Goal: Task Accomplishment & Management: Use online tool/utility

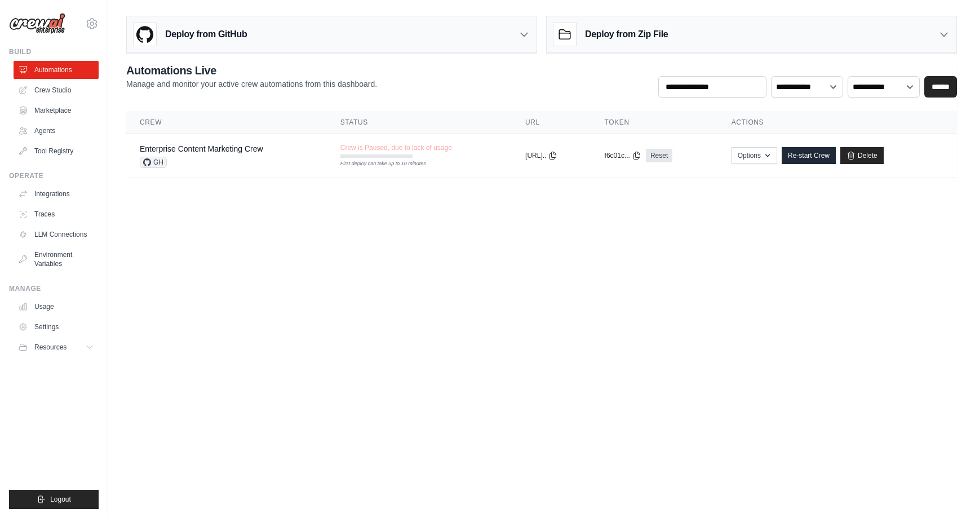
click at [467, 237] on body "upendra.sharma@gmail.com Settings Build Automations Crew Studio" at bounding box center [487, 259] width 975 height 518
click at [413, 92] on div "**********" at bounding box center [541, 80] width 831 height 35
click at [198, 151] on link "Enterprise Content Marketing Crew" at bounding box center [201, 148] width 123 height 9
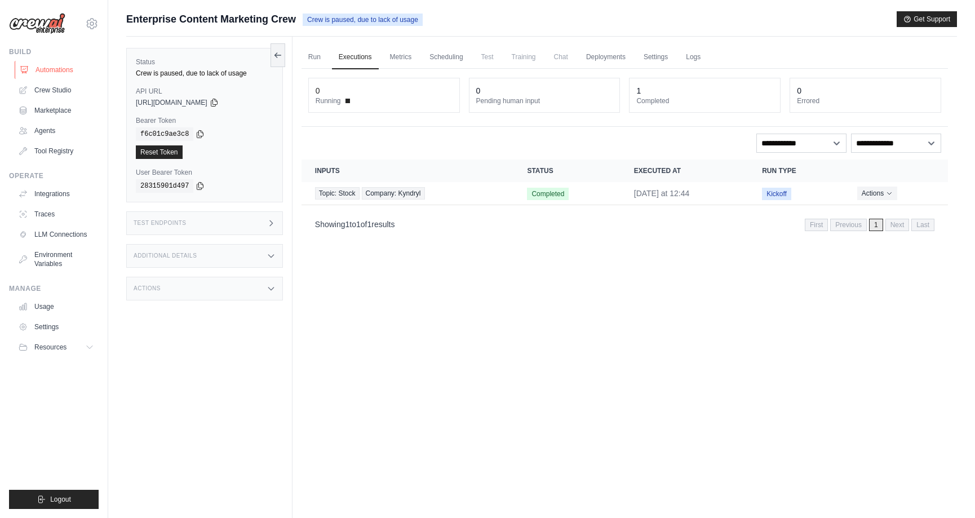
click at [41, 68] on link "Automations" at bounding box center [57, 70] width 85 height 18
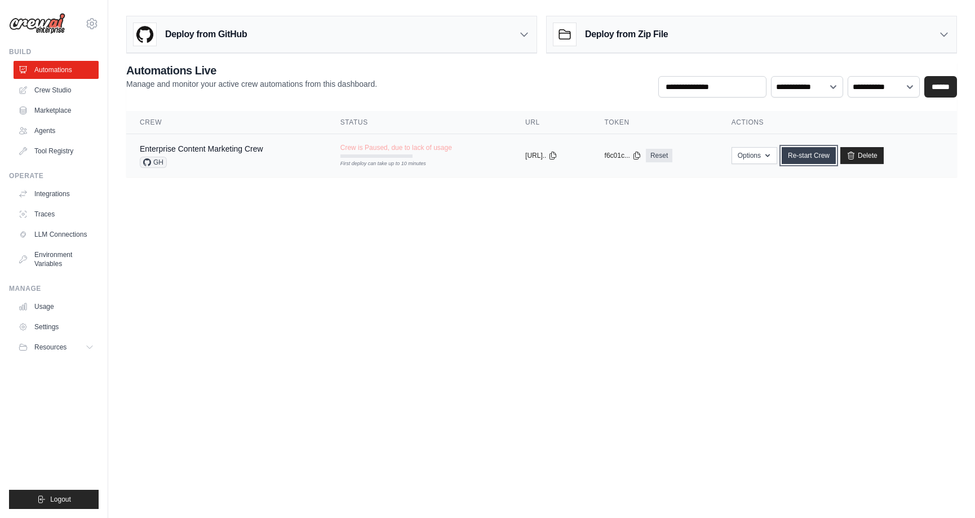
click at [820, 159] on link "Re-start Crew" at bounding box center [809, 155] width 54 height 17
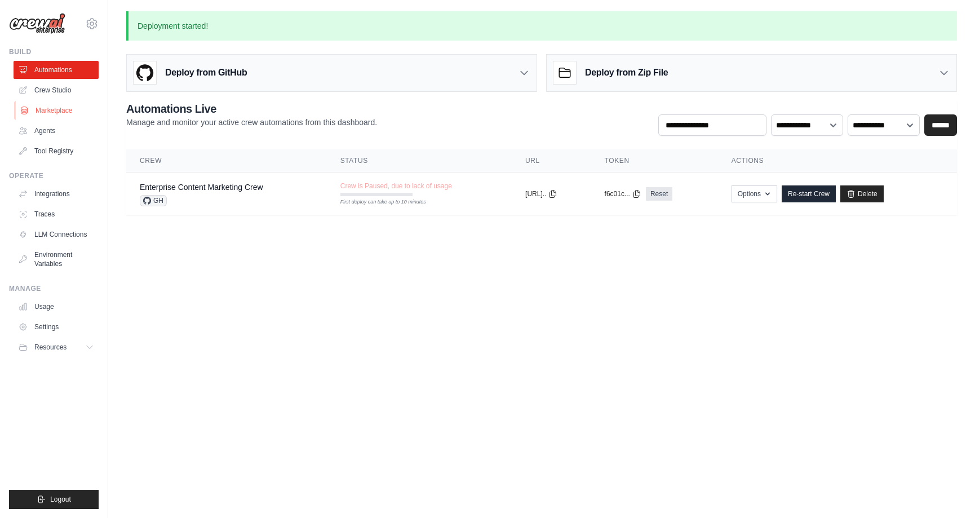
click at [67, 110] on link "Marketplace" at bounding box center [57, 110] width 85 height 18
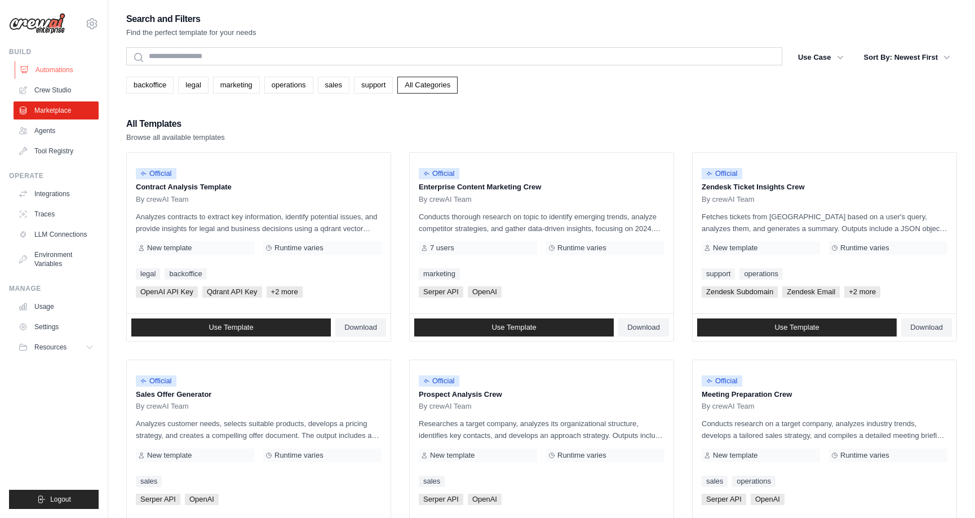
click at [52, 64] on link "Automations" at bounding box center [57, 70] width 85 height 18
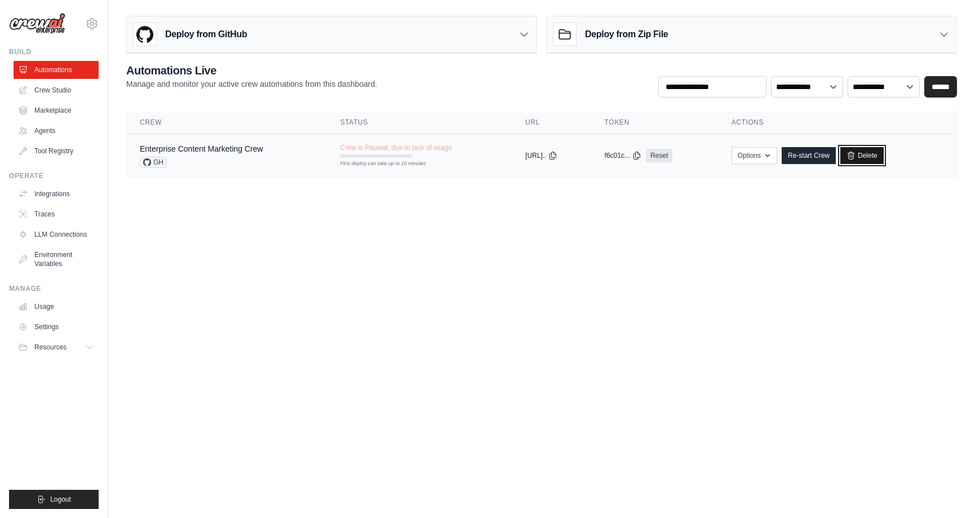
click at [869, 149] on link "Delete" at bounding box center [862, 155] width 43 height 17
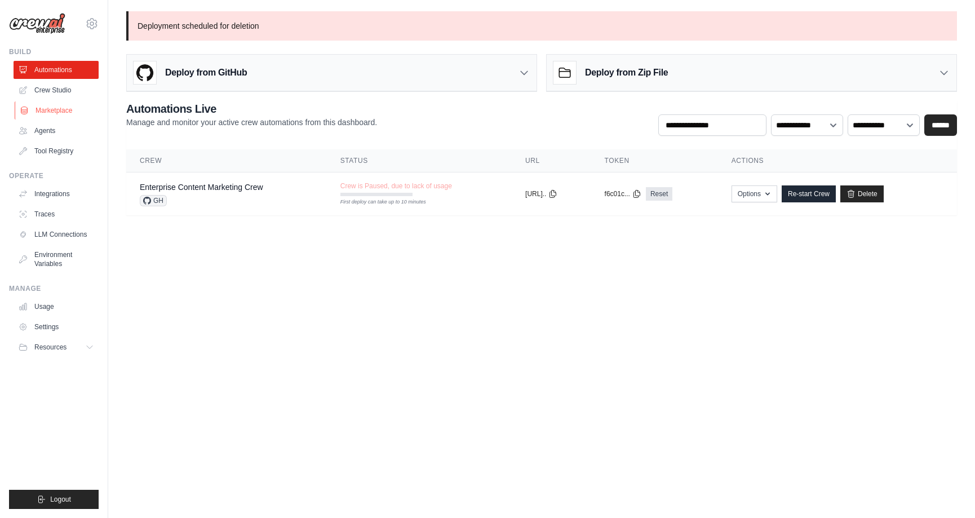
click at [51, 113] on link "Marketplace" at bounding box center [57, 110] width 85 height 18
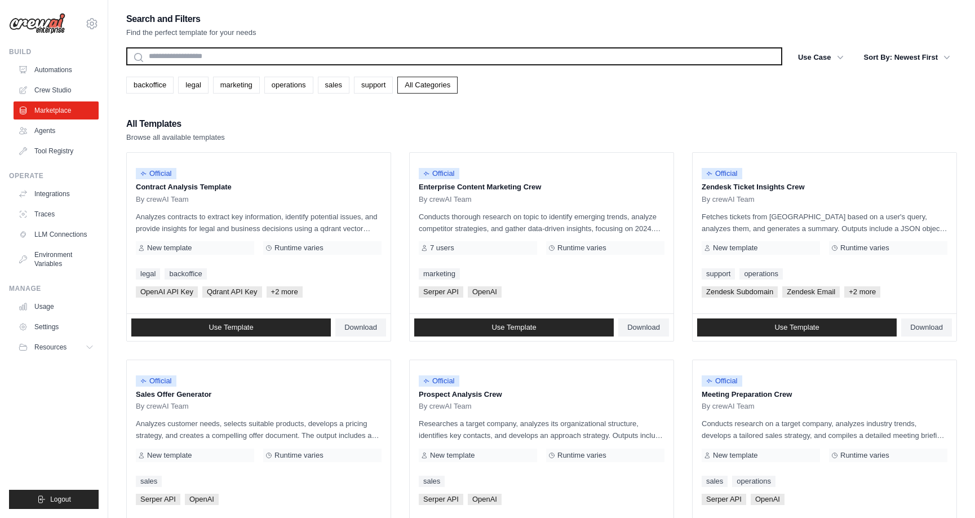
click at [206, 55] on input "text" at bounding box center [454, 56] width 656 height 18
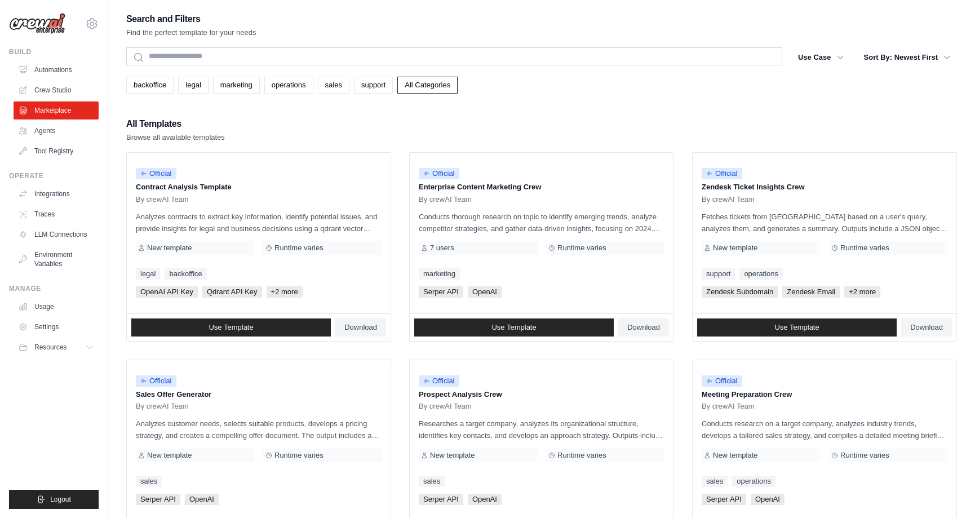
click at [283, 108] on div "Search and Filters Find the perfect template for your needs Search Use Case bac…" at bounding box center [541, 515] width 831 height 1009
click at [493, 237] on div "Official Enterprise Content Marketing Crew By crewAI Team Conducts thorough res…" at bounding box center [542, 233] width 264 height 161
click at [503, 331] on span "Use Template" at bounding box center [514, 327] width 45 height 9
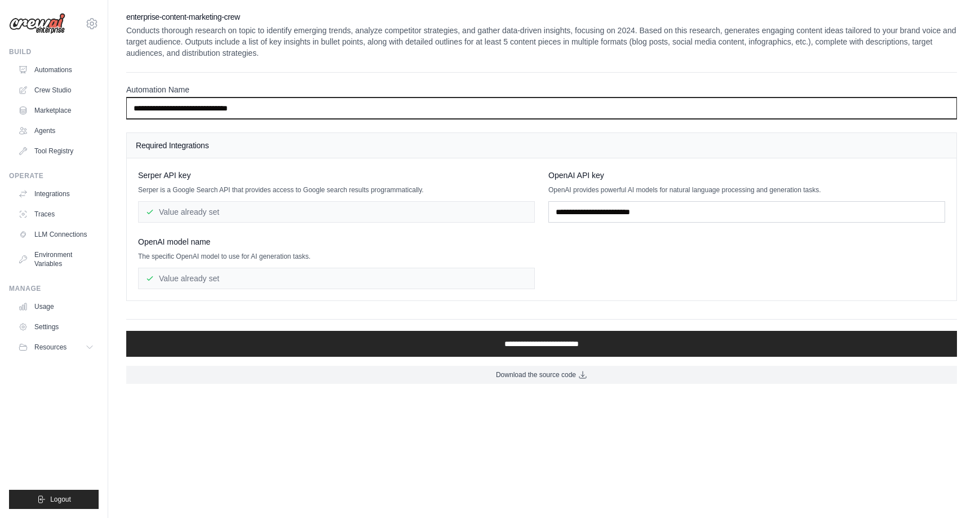
click at [268, 114] on input "**********" at bounding box center [541, 108] width 831 height 21
type input "**********"
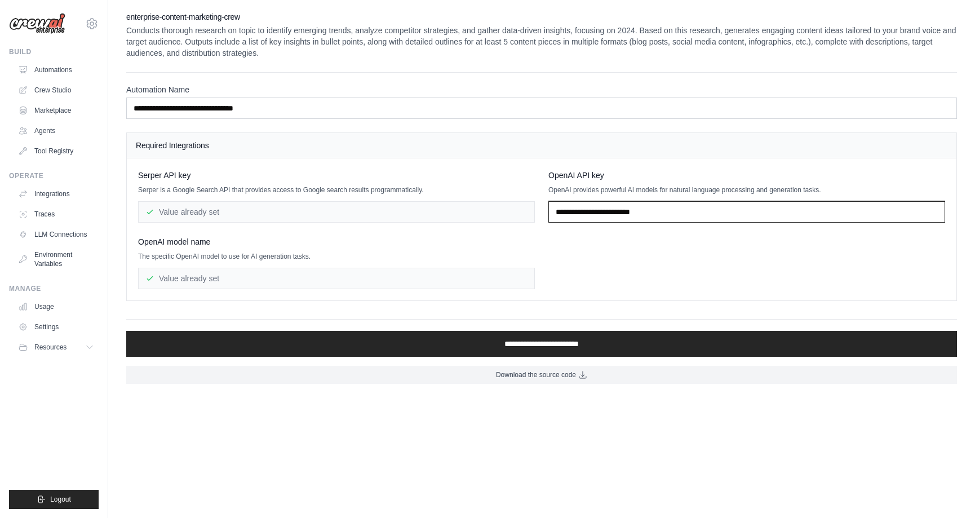
click at [630, 213] on input "text" at bounding box center [747, 211] width 397 height 21
paste input "**********"
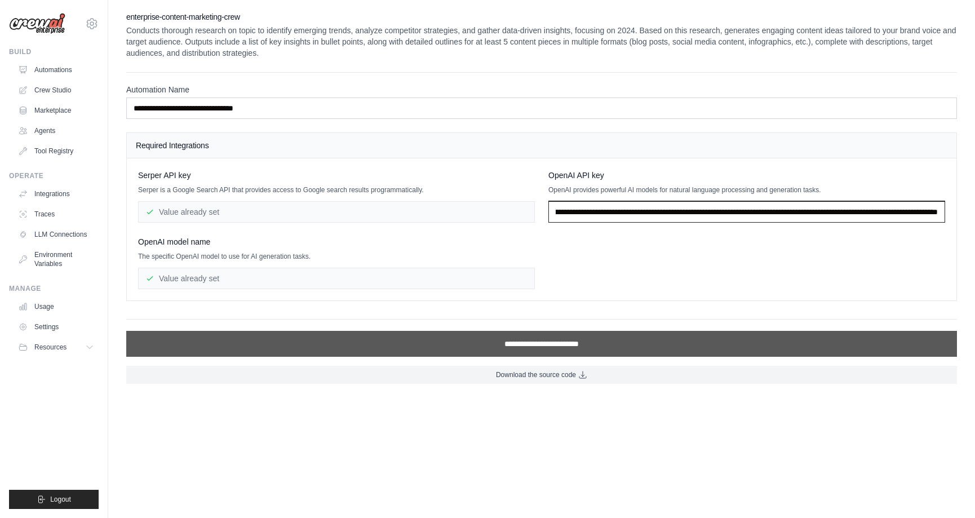
type input "**********"
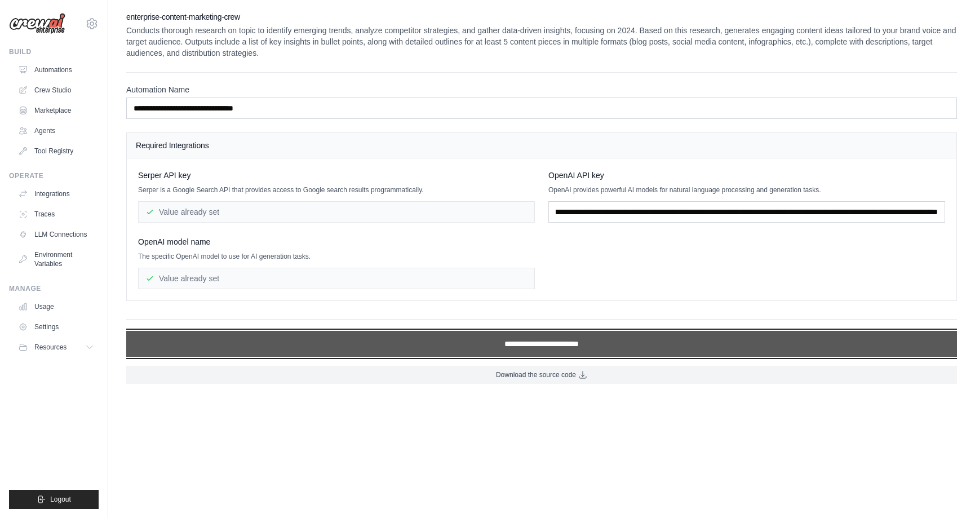
scroll to position [0, 0]
click at [403, 341] on input "**********" at bounding box center [541, 344] width 831 height 26
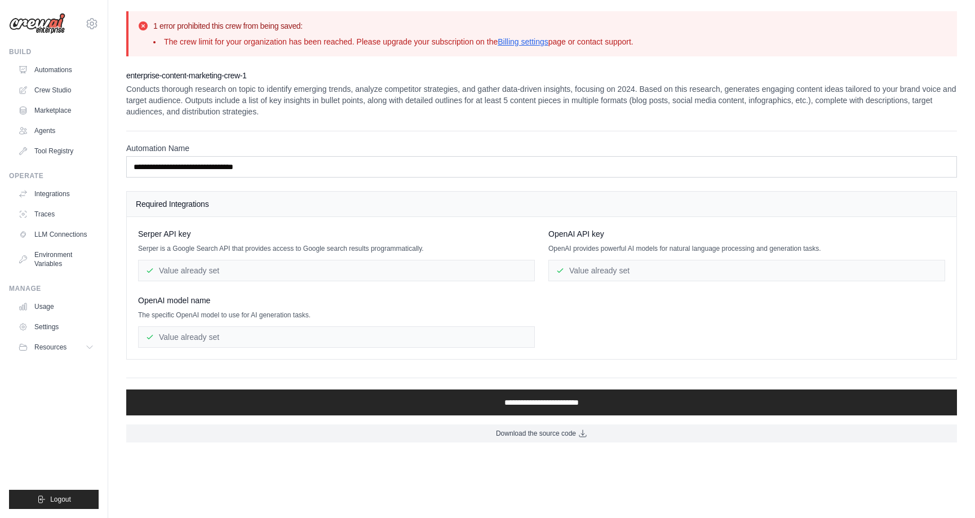
click at [348, 268] on div "Value already set" at bounding box center [336, 270] width 397 height 21
click at [309, 333] on div "Value already set" at bounding box center [336, 336] width 397 height 21
click at [659, 272] on div "Value already set" at bounding box center [747, 270] width 397 height 21
click at [536, 38] on link "Billing settings" at bounding box center [523, 41] width 51 height 9
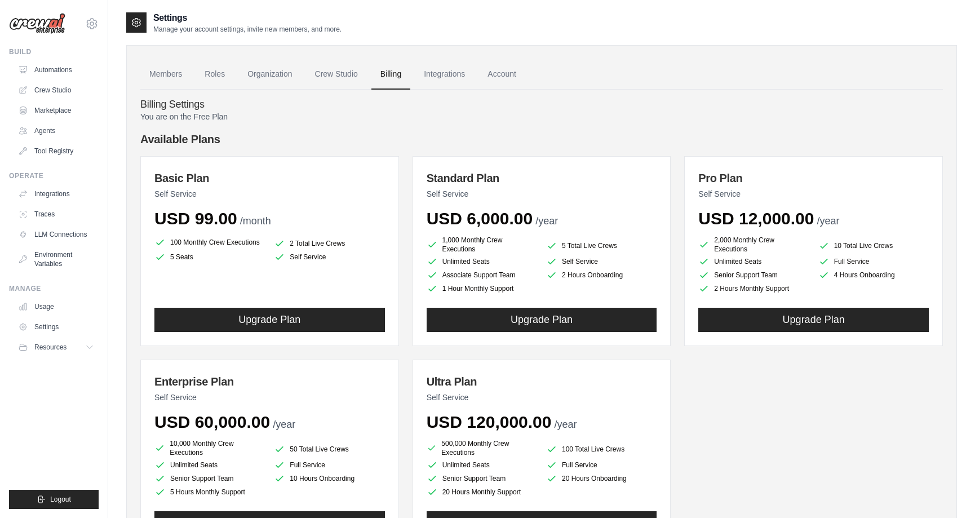
click at [300, 96] on div "Billing Settings You are on the Free Plan Available Plans Basic Plan Self Servi…" at bounding box center [541, 332] width 803 height 484
click at [496, 134] on h4 "Available Plans" at bounding box center [541, 139] width 803 height 16
click at [67, 70] on link "Automations" at bounding box center [57, 70] width 85 height 18
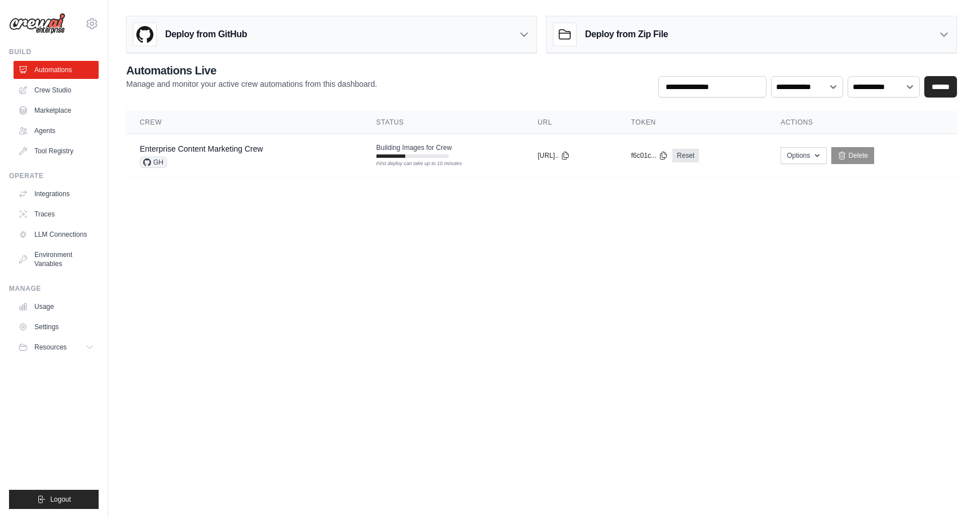
click at [709, 285] on body "upendra.sharma@gmail.com Settings Build Automations Crew Studio" at bounding box center [487, 259] width 975 height 518
click at [392, 149] on span "Building Images for Crew" at bounding box center [415, 147] width 76 height 9
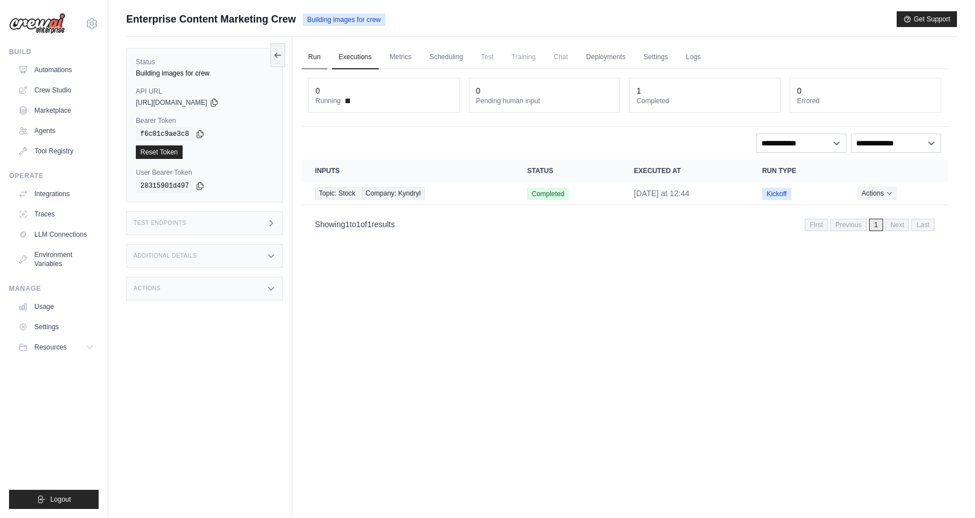
click at [314, 60] on link "Run" at bounding box center [315, 58] width 26 height 24
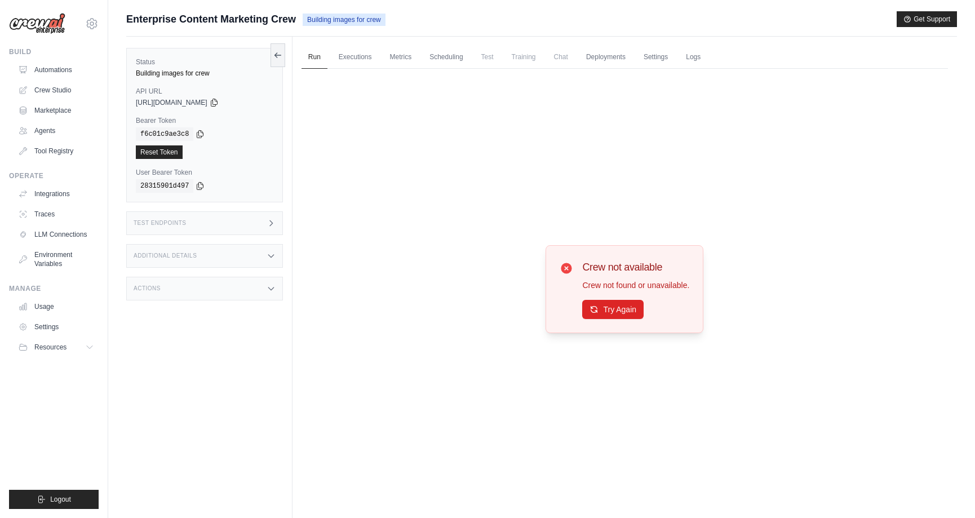
click at [425, 260] on div "Crew not available Crew not found or unavailable. Try Again" at bounding box center [625, 289] width 647 height 440
click at [463, 196] on div "Crew not available Crew not found or unavailable. Try Again" at bounding box center [625, 289] width 647 height 440
click at [439, 173] on div "Crew not available Crew not found or unavailable. Try Again" at bounding box center [625, 289] width 647 height 440
click at [466, 176] on div "Crew not available Crew not found or unavailable. Try Again" at bounding box center [625, 289] width 647 height 440
click at [40, 67] on link "Automations" at bounding box center [57, 70] width 85 height 18
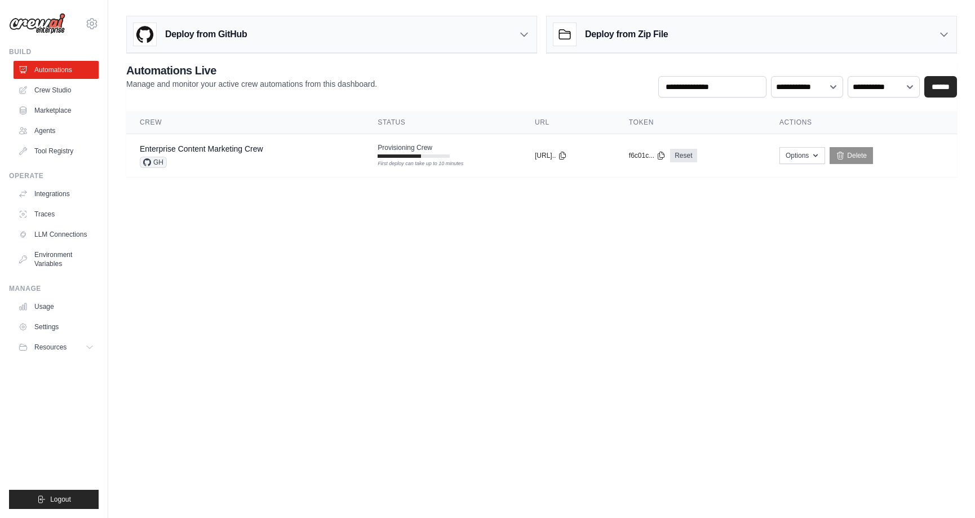
click at [544, 228] on body "[EMAIL_ADDRESS][DOMAIN_NAME] Settings Build Automations Crew Studio" at bounding box center [487, 259] width 975 height 518
click at [197, 154] on div "Enterprise Content Marketing Crew GH" at bounding box center [201, 155] width 123 height 25
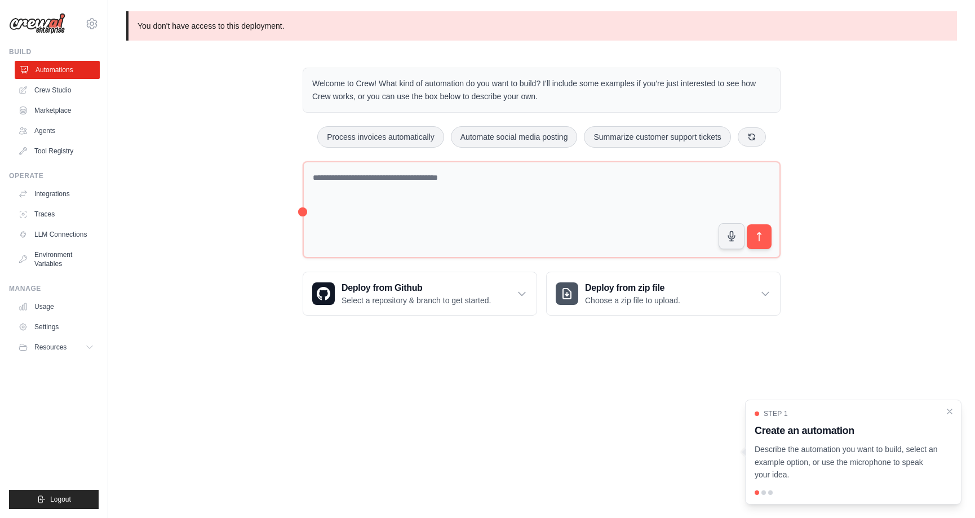
click at [59, 69] on link "Automations" at bounding box center [57, 70] width 85 height 18
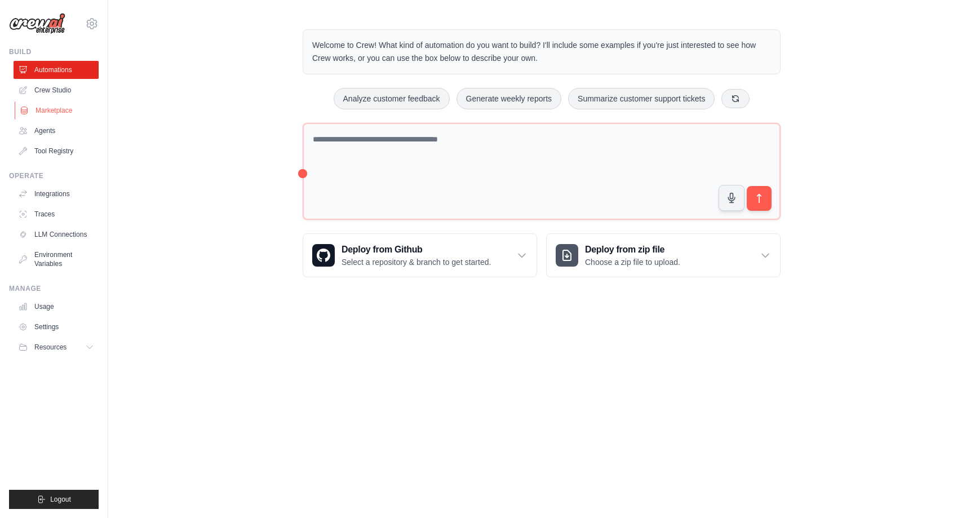
click at [69, 107] on link "Marketplace" at bounding box center [57, 110] width 85 height 18
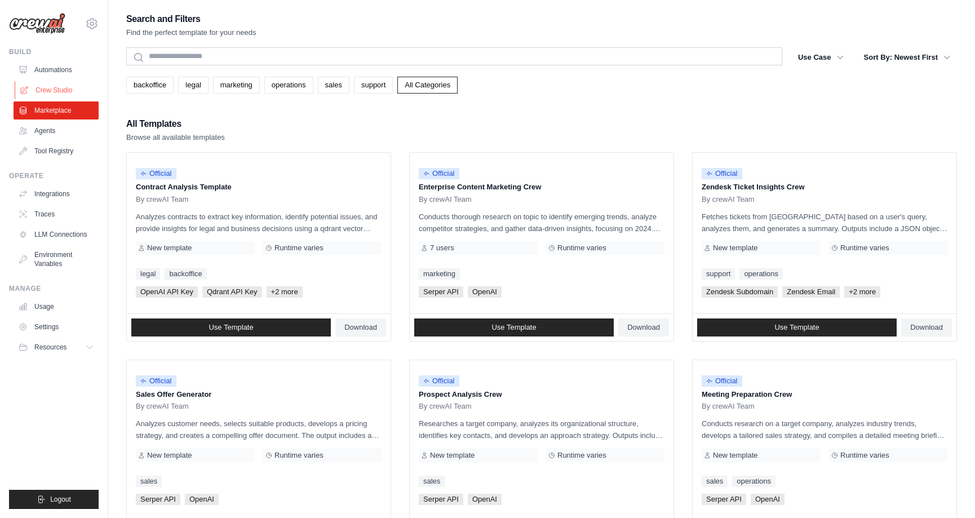
click at [74, 90] on link "Crew Studio" at bounding box center [57, 90] width 85 height 18
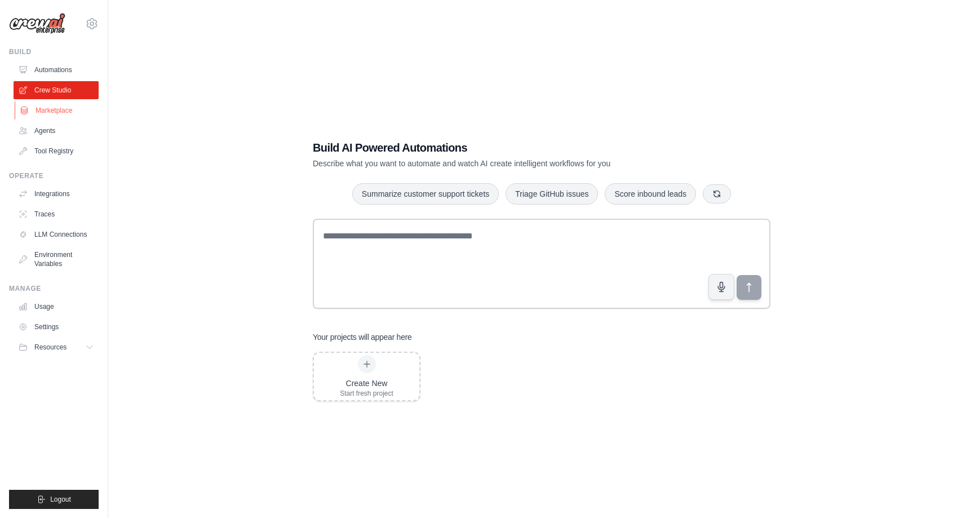
click at [59, 113] on link "Marketplace" at bounding box center [57, 110] width 85 height 18
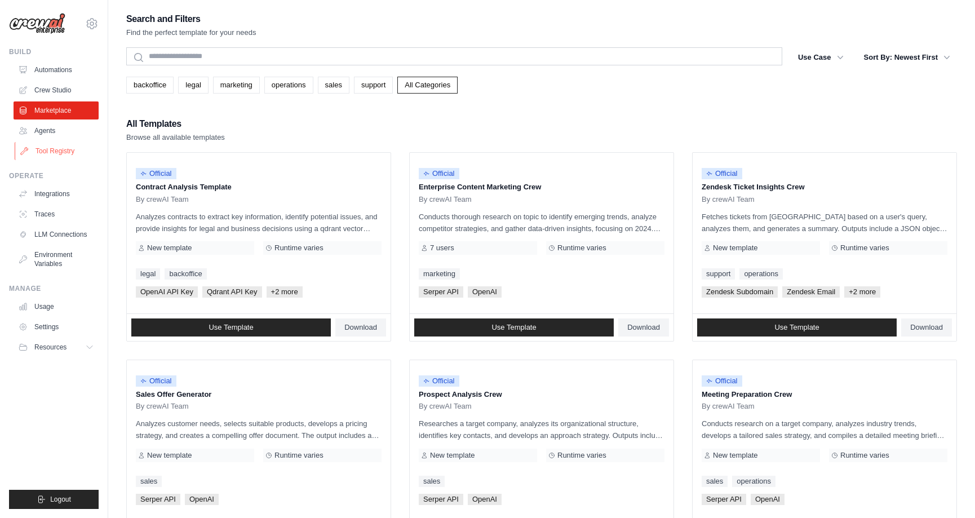
click at [51, 157] on link "Tool Registry" at bounding box center [57, 151] width 85 height 18
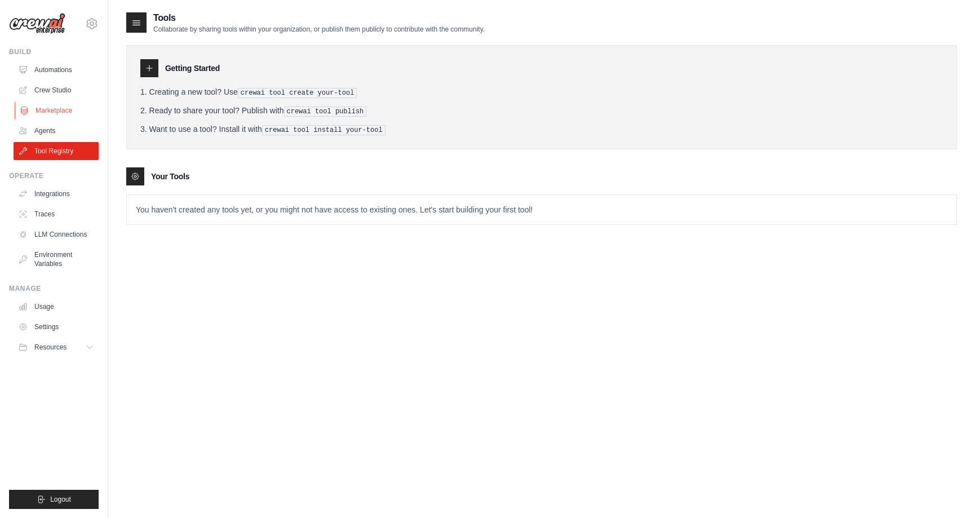
click at [50, 111] on link "Marketplace" at bounding box center [57, 110] width 85 height 18
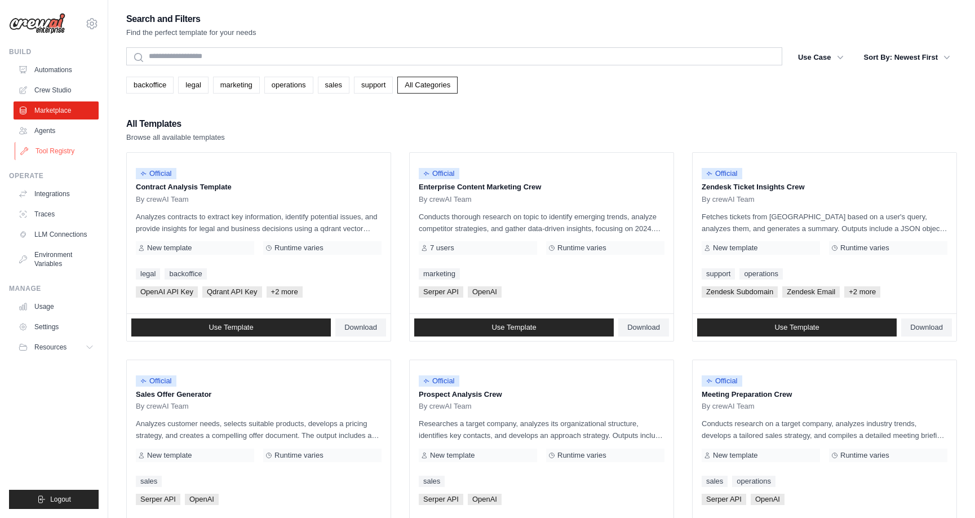
click at [51, 148] on link "Tool Registry" at bounding box center [57, 151] width 85 height 18
